Goal: Task Accomplishment & Management: Complete application form

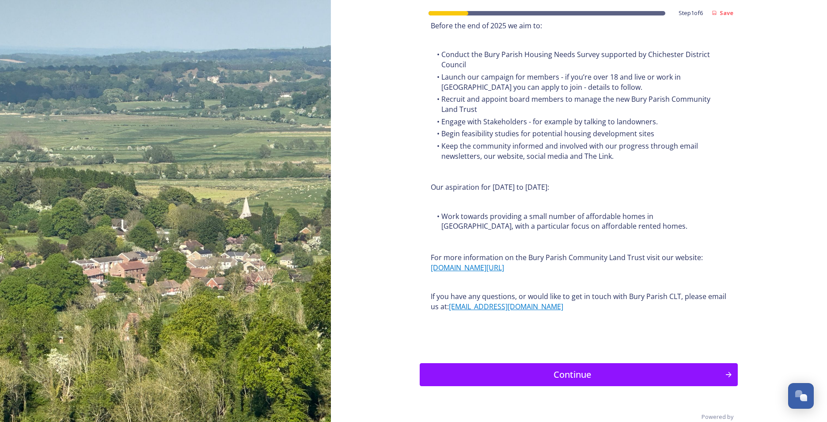
scroll to position [977, 0]
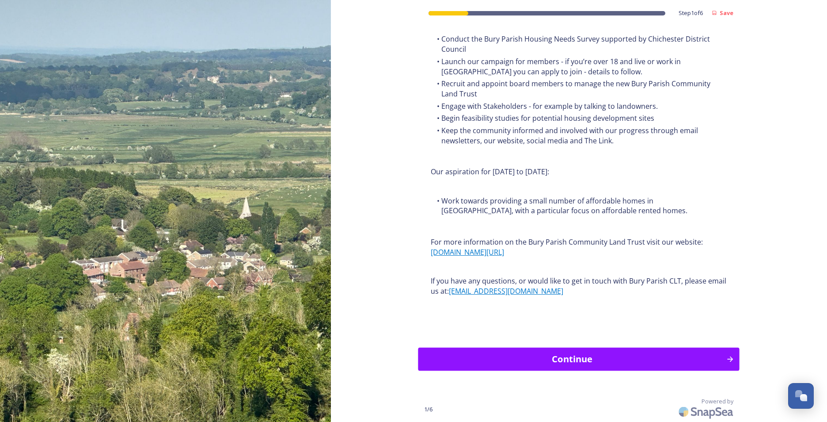
click at [484, 359] on div "Continue" at bounding box center [572, 358] width 299 height 13
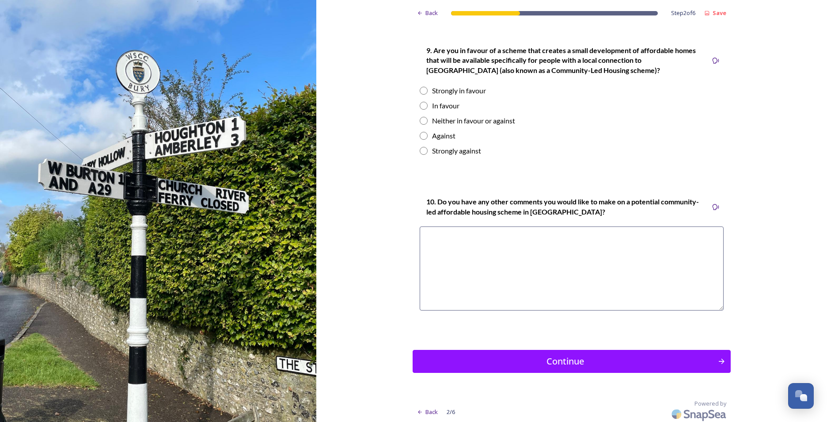
scroll to position [1205, 0]
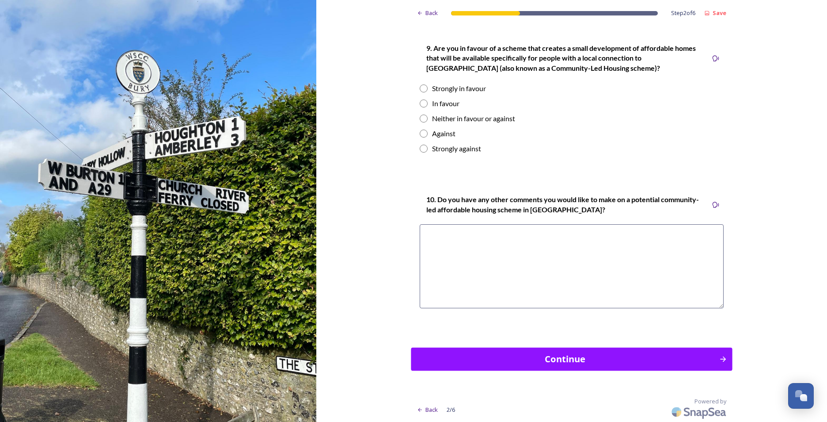
click at [499, 358] on div "Continue" at bounding box center [565, 358] width 299 height 13
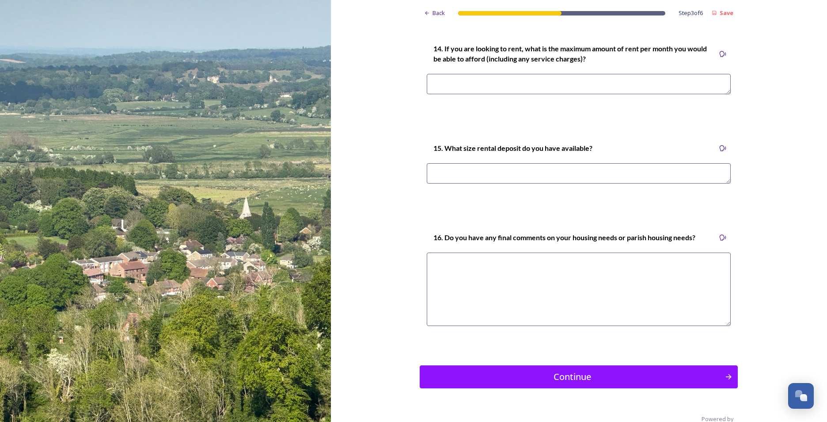
scroll to position [2528, 0]
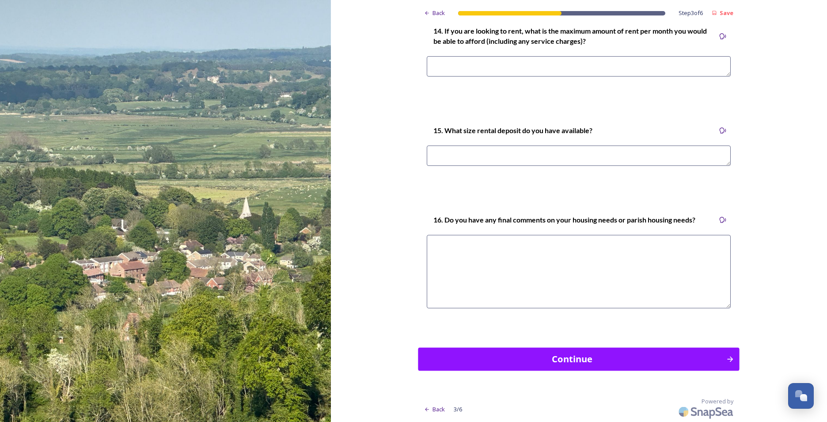
click at [550, 358] on div "Continue" at bounding box center [572, 358] width 299 height 13
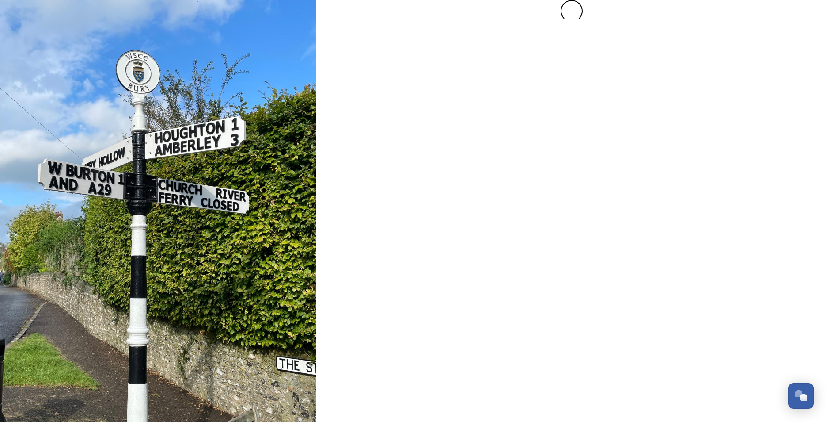
scroll to position [0, 0]
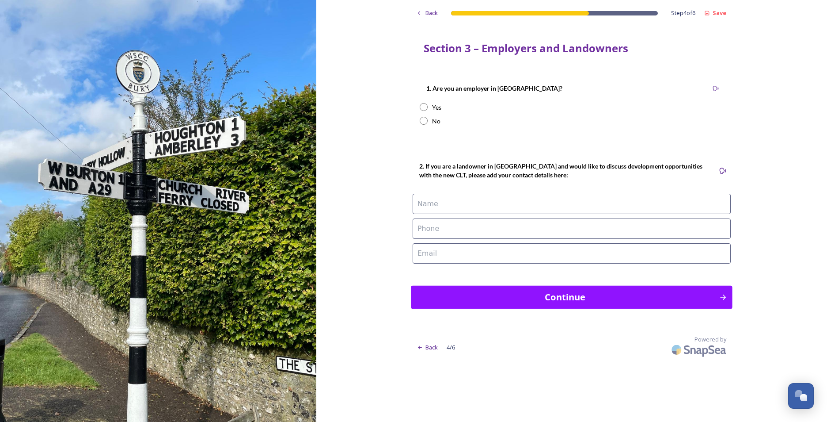
click at [511, 296] on div "Continue" at bounding box center [565, 296] width 299 height 13
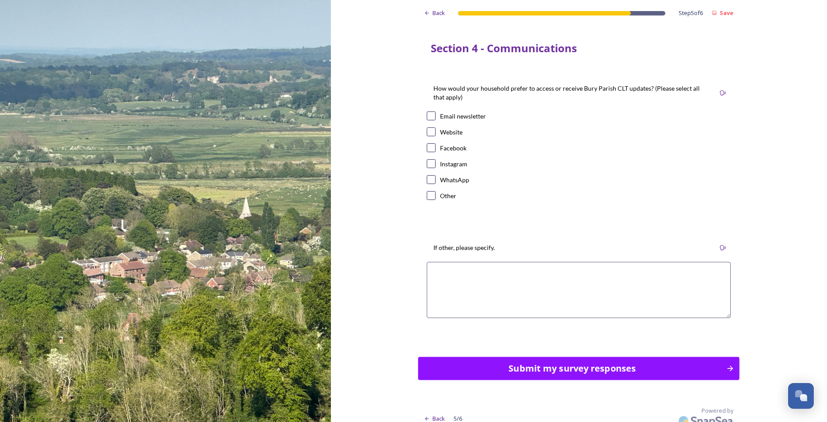
click at [494, 375] on div "Submit my survey responses" at bounding box center [572, 368] width 299 height 13
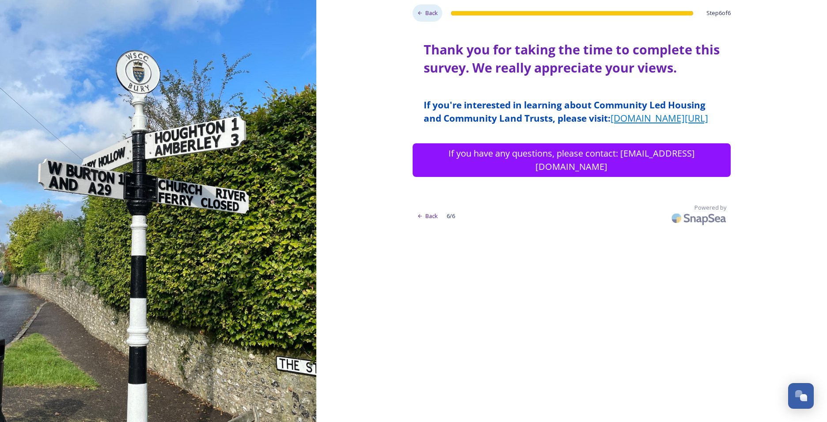
click at [420, 13] on icon at bounding box center [420, 13] width 6 height 6
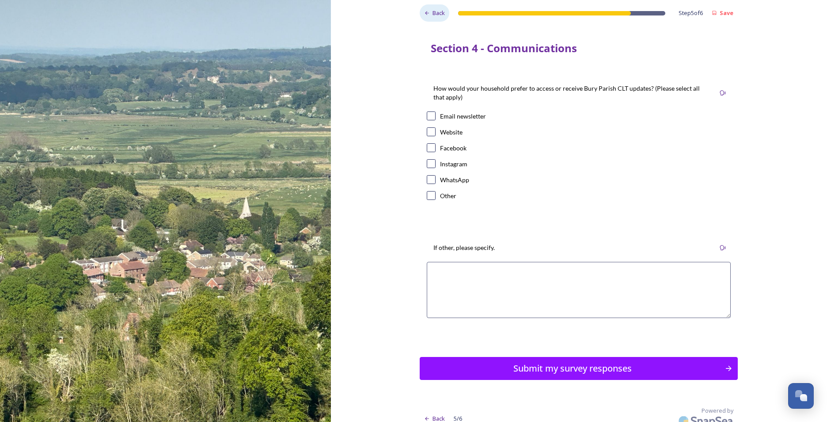
click at [420, 13] on div "Back" at bounding box center [435, 12] width 30 height 17
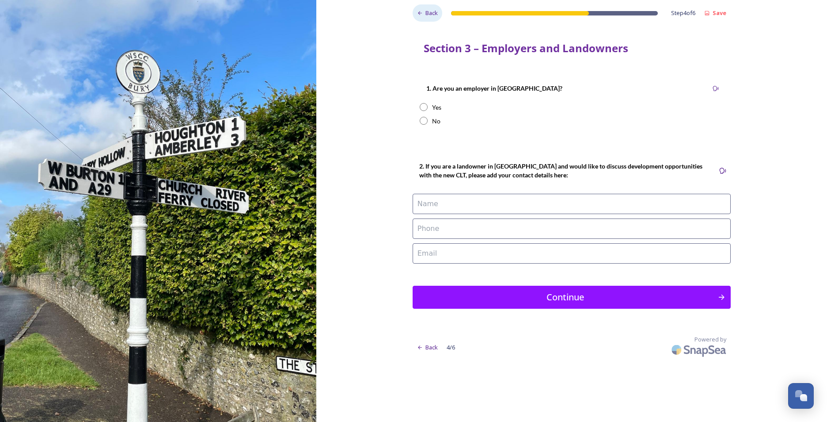
click at [420, 13] on icon at bounding box center [420, 13] width 6 height 6
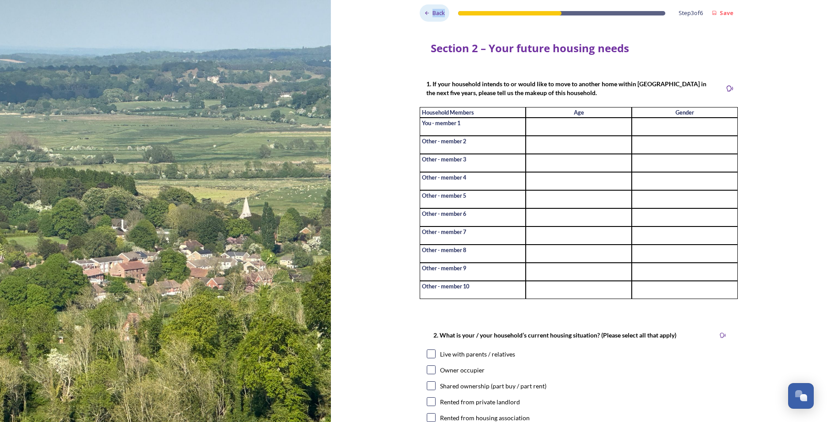
click at [420, 13] on div "Back" at bounding box center [435, 12] width 30 height 17
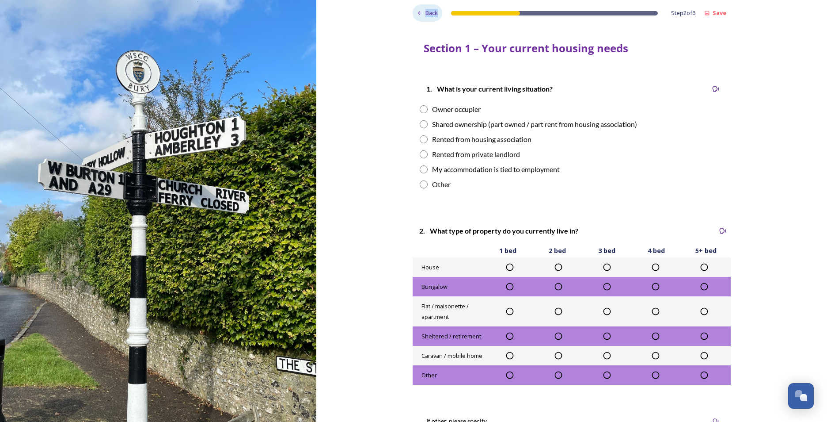
click at [420, 13] on div "Back" at bounding box center [428, 12] width 30 height 17
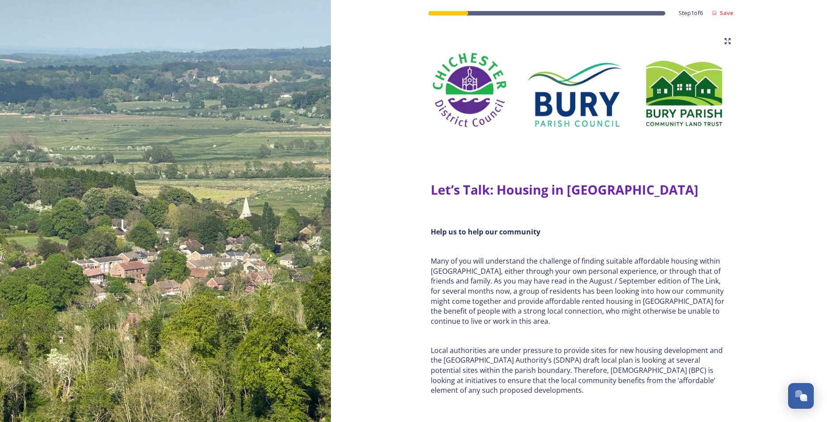
click at [420, 13] on div "Step 1 of 6 Save" at bounding box center [579, 11] width 318 height 22
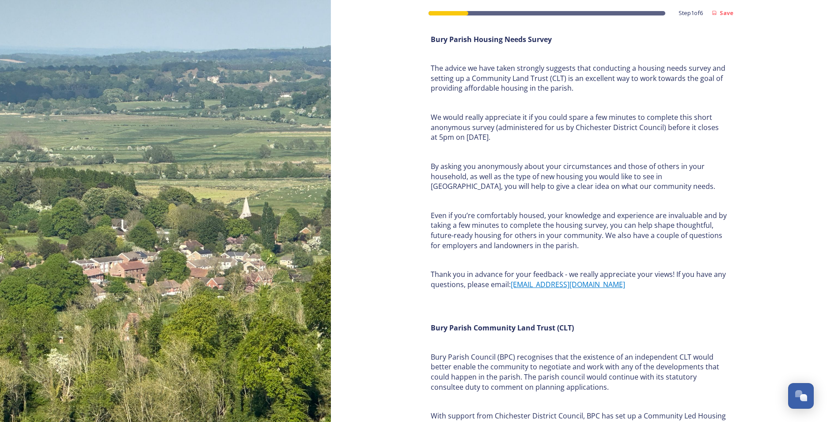
scroll to position [442, 0]
